Goal: Transaction & Acquisition: Download file/media

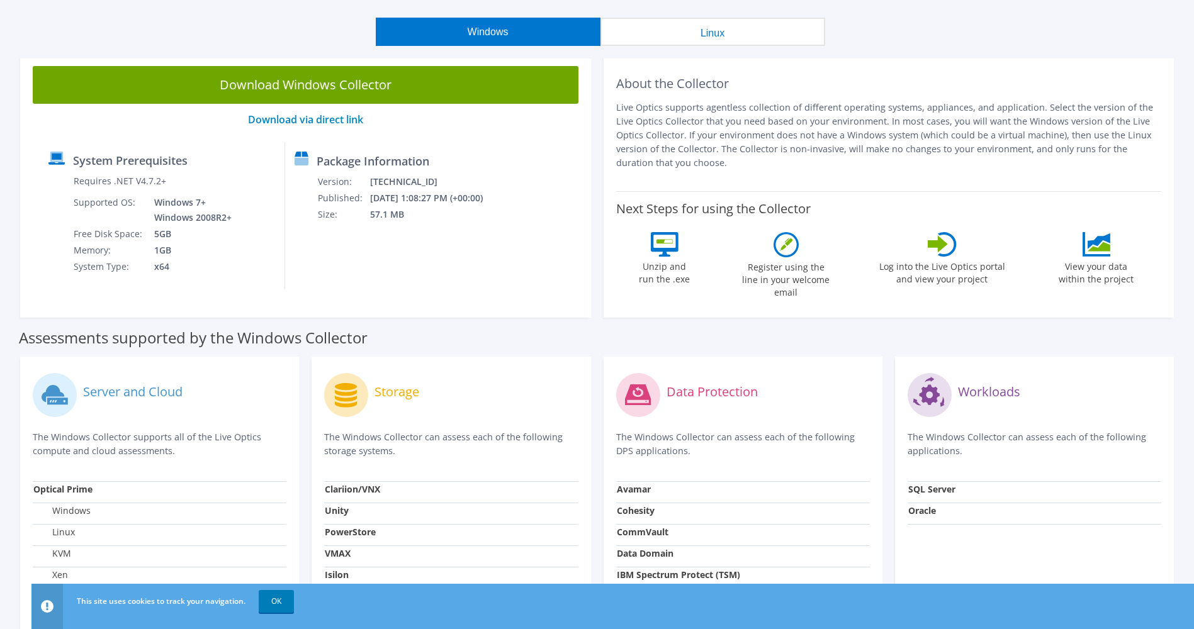
scroll to position [54, 0]
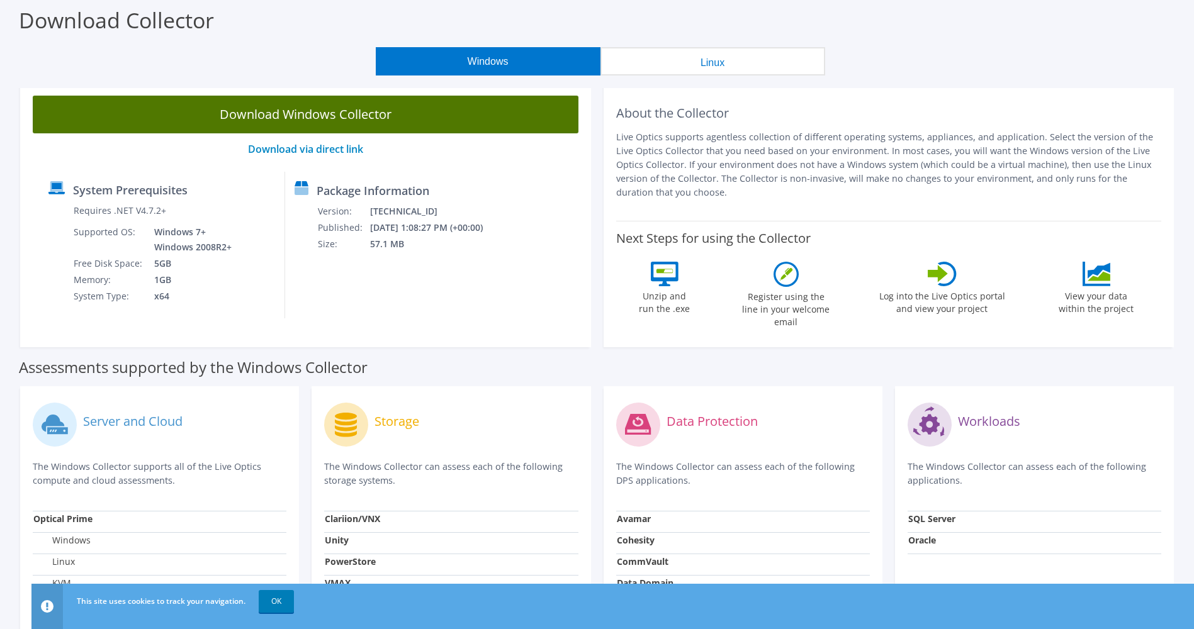
click at [347, 107] on link "Download Windows Collector" at bounding box center [306, 115] width 546 height 38
